Goal: Task Accomplishment & Management: Manage account settings

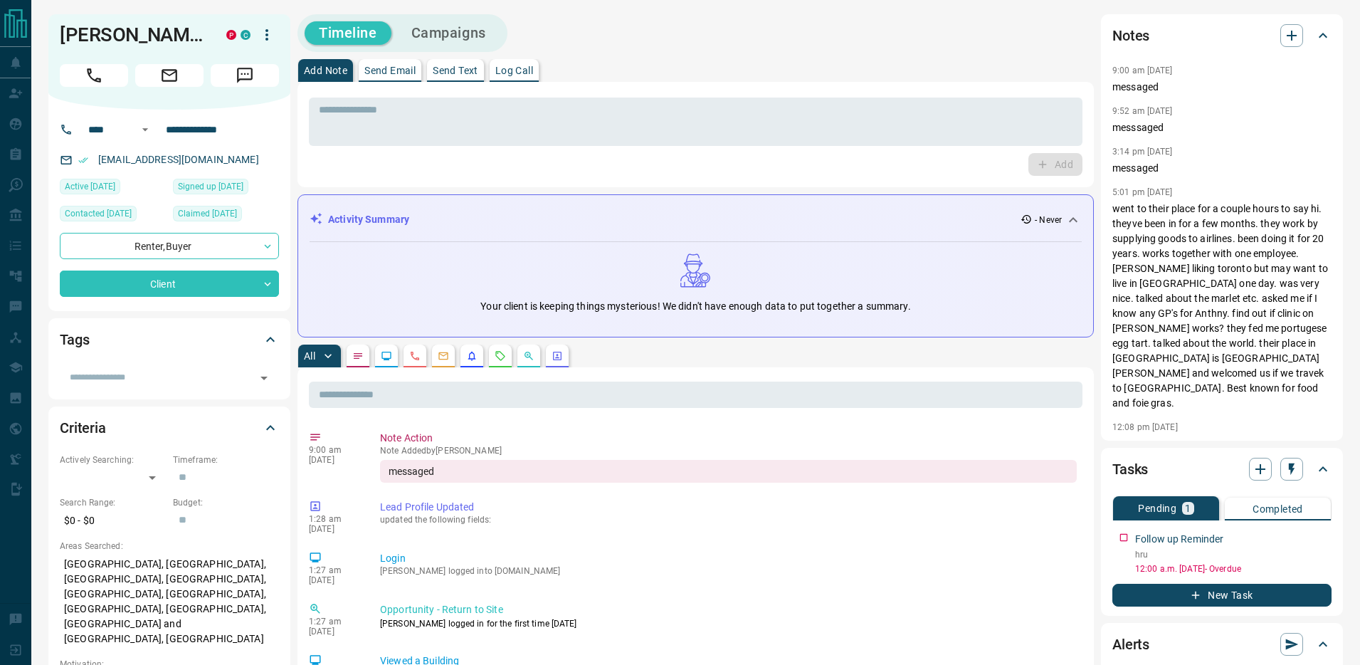
click at [887, 47] on div "Timeline Campaigns" at bounding box center [696, 33] width 797 height 38
click at [1311, 542] on div "Follow up Reminder" at bounding box center [1234, 539] width 196 height 15
click at [1320, 535] on icon "button" at bounding box center [1322, 535] width 11 height 11
click at [1289, 564] on icon at bounding box center [1286, 562] width 10 height 10
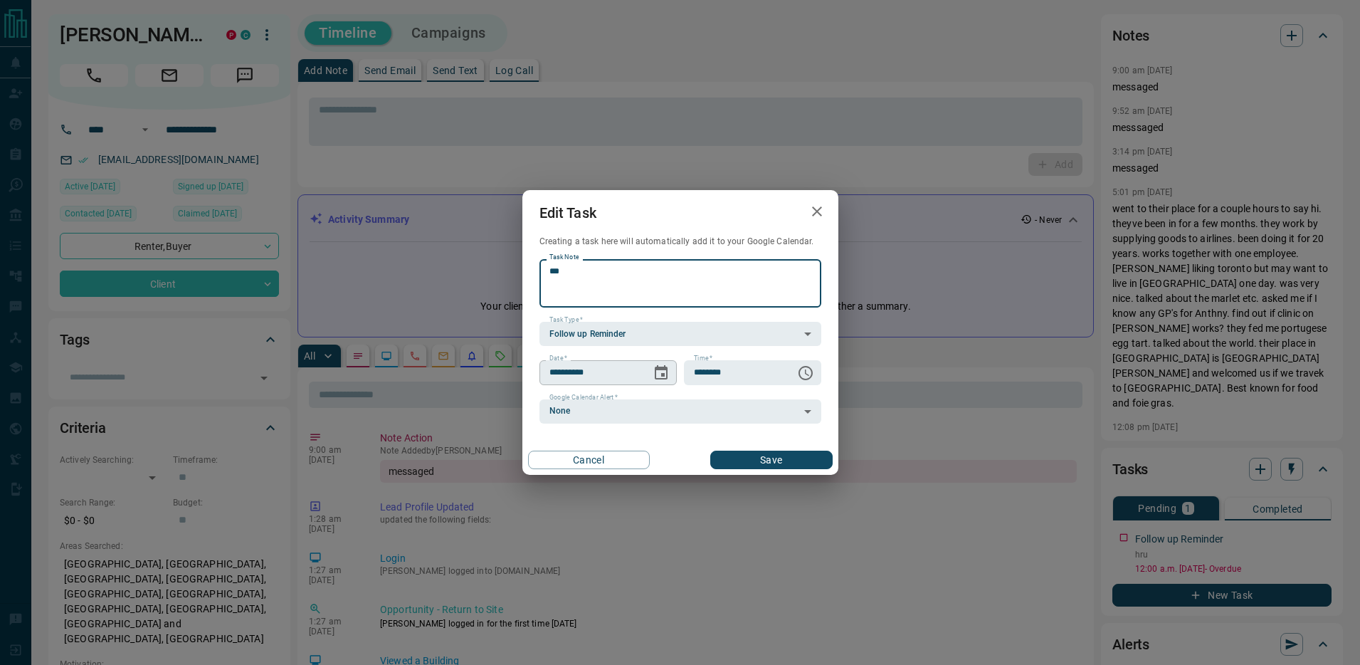
click at [659, 365] on icon "Choose date, selected date is Aug 14, 2025" at bounding box center [661, 373] width 17 height 17
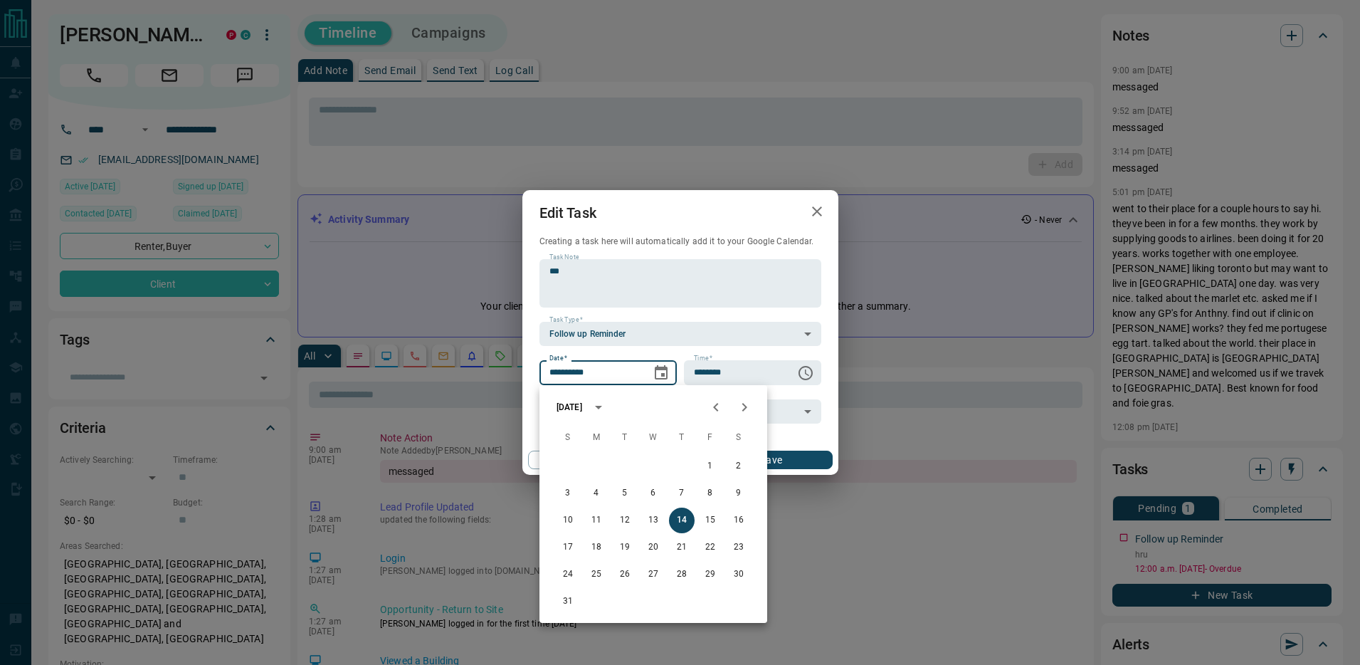
click at [738, 407] on icon "Next month" at bounding box center [744, 407] width 17 height 17
click at [680, 505] on button "6" at bounding box center [682, 494] width 26 height 26
type input "**********"
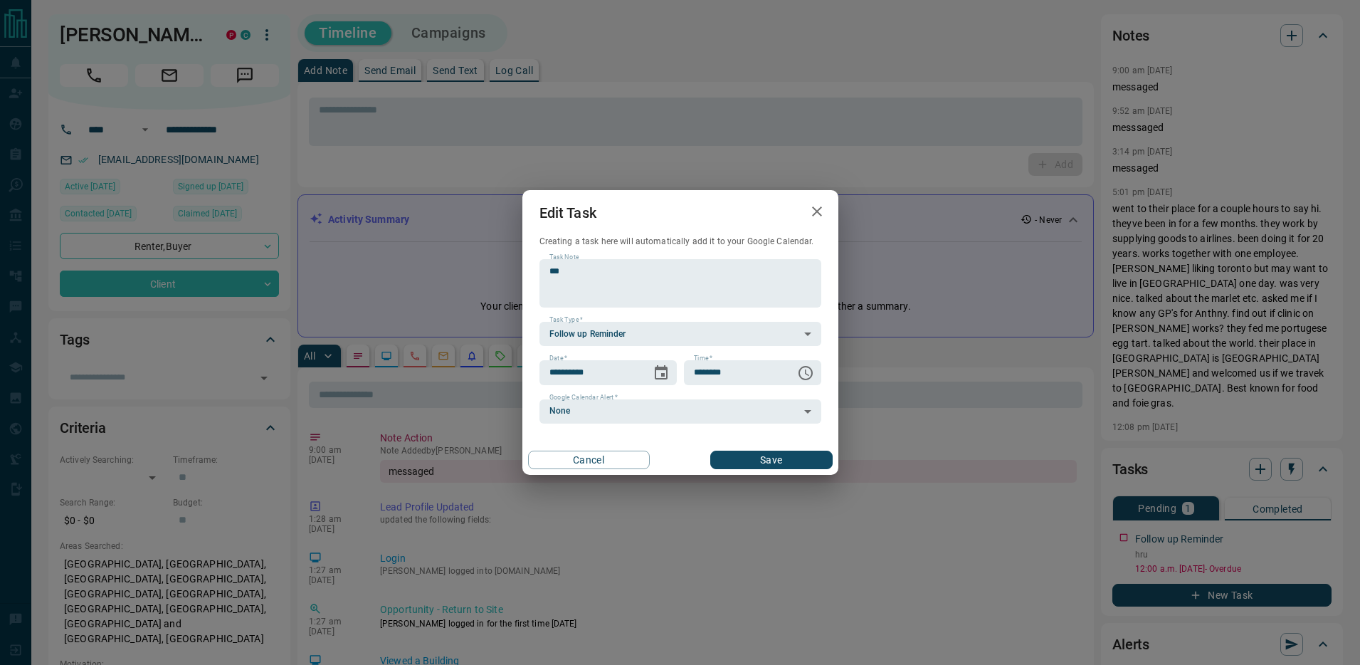
click at [805, 446] on div "Cancel Save" at bounding box center [681, 460] width 316 height 30
click at [806, 453] on button "Save" at bounding box center [772, 460] width 122 height 19
